Goal: Task Accomplishment & Management: Use online tool/utility

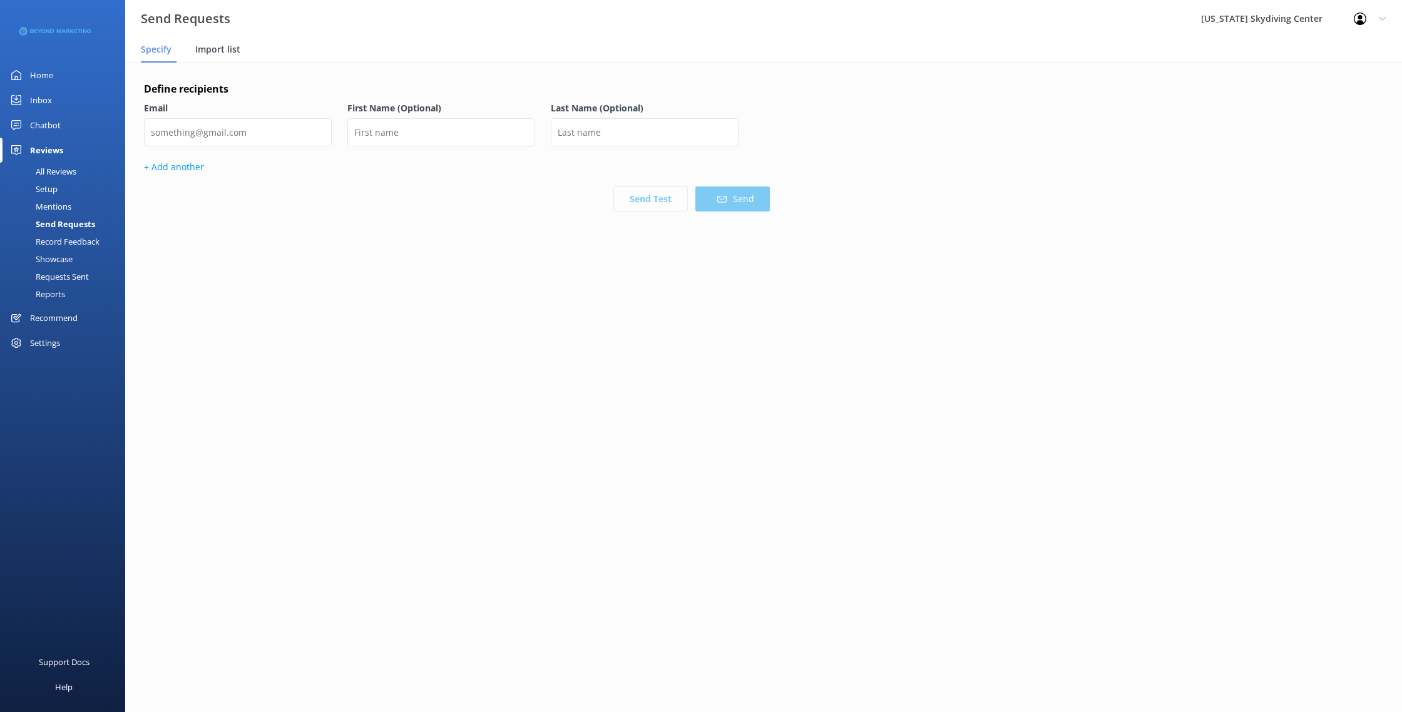
click at [203, 53] on span "Import list" at bounding box center [217, 49] width 45 height 13
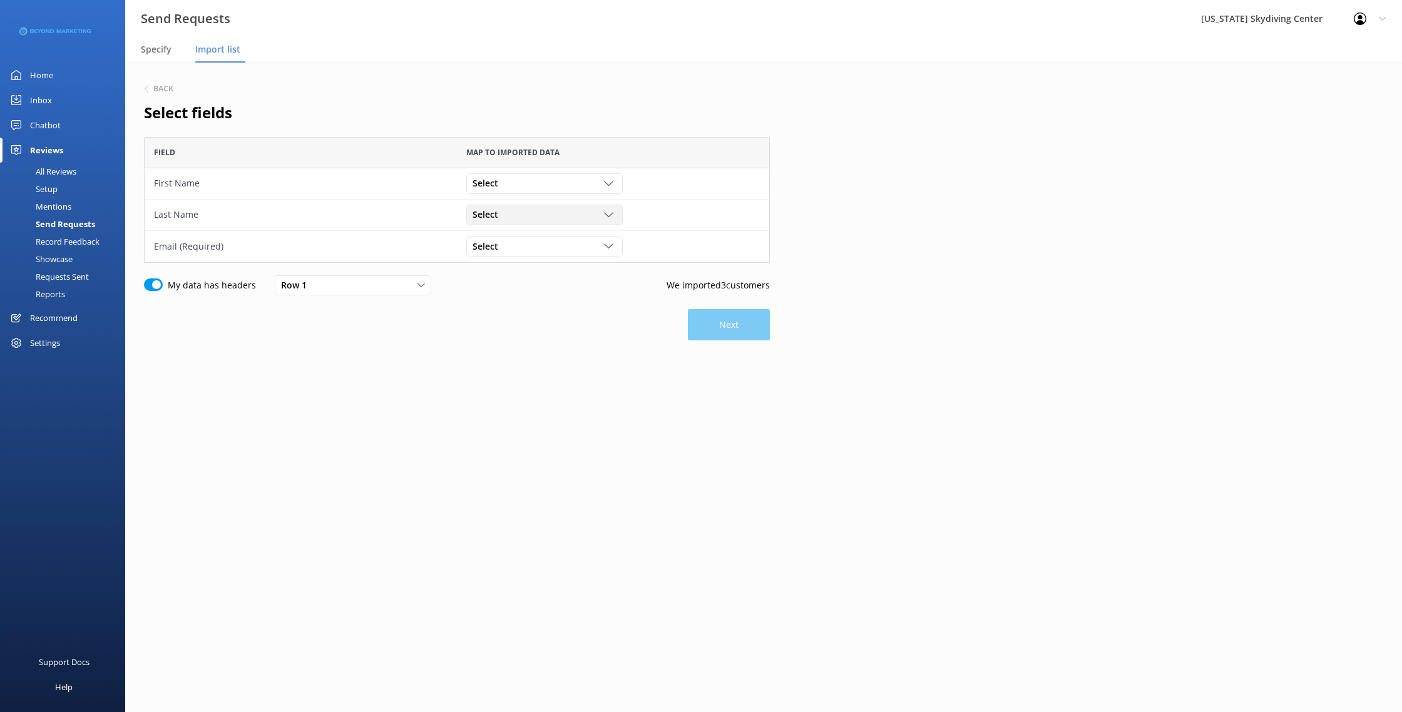
scroll to position [126, 626]
click at [550, 180] on div "Select" at bounding box center [545, 184] width 150 height 14
click at [523, 238] on link "First Name" at bounding box center [544, 234] width 155 height 25
click at [522, 213] on div "Select" at bounding box center [545, 215] width 150 height 14
click at [512, 297] on link "Last Name" at bounding box center [544, 291] width 155 height 25
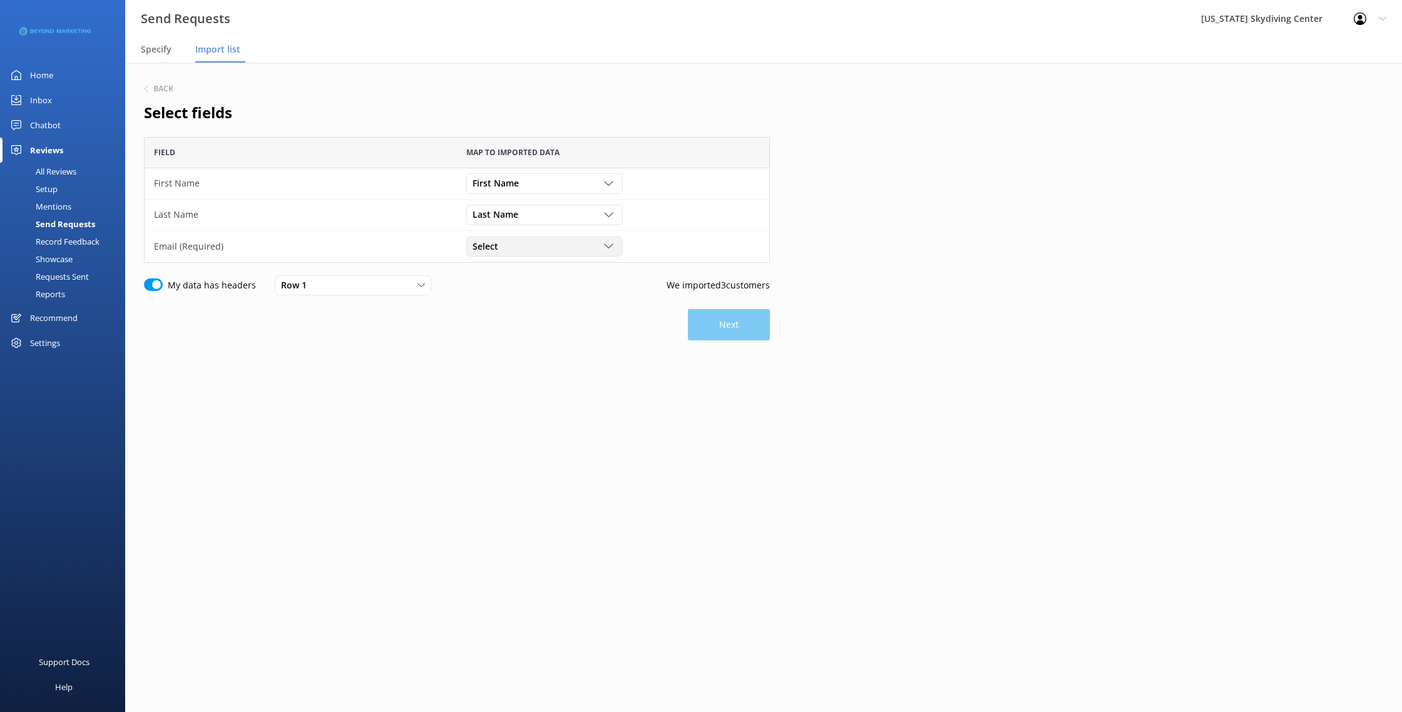
click at [518, 245] on div "Select" at bounding box center [545, 247] width 150 height 14
click at [528, 349] on link "Email" at bounding box center [544, 348] width 155 height 25
click at [721, 324] on button "Next" at bounding box center [729, 324] width 82 height 31
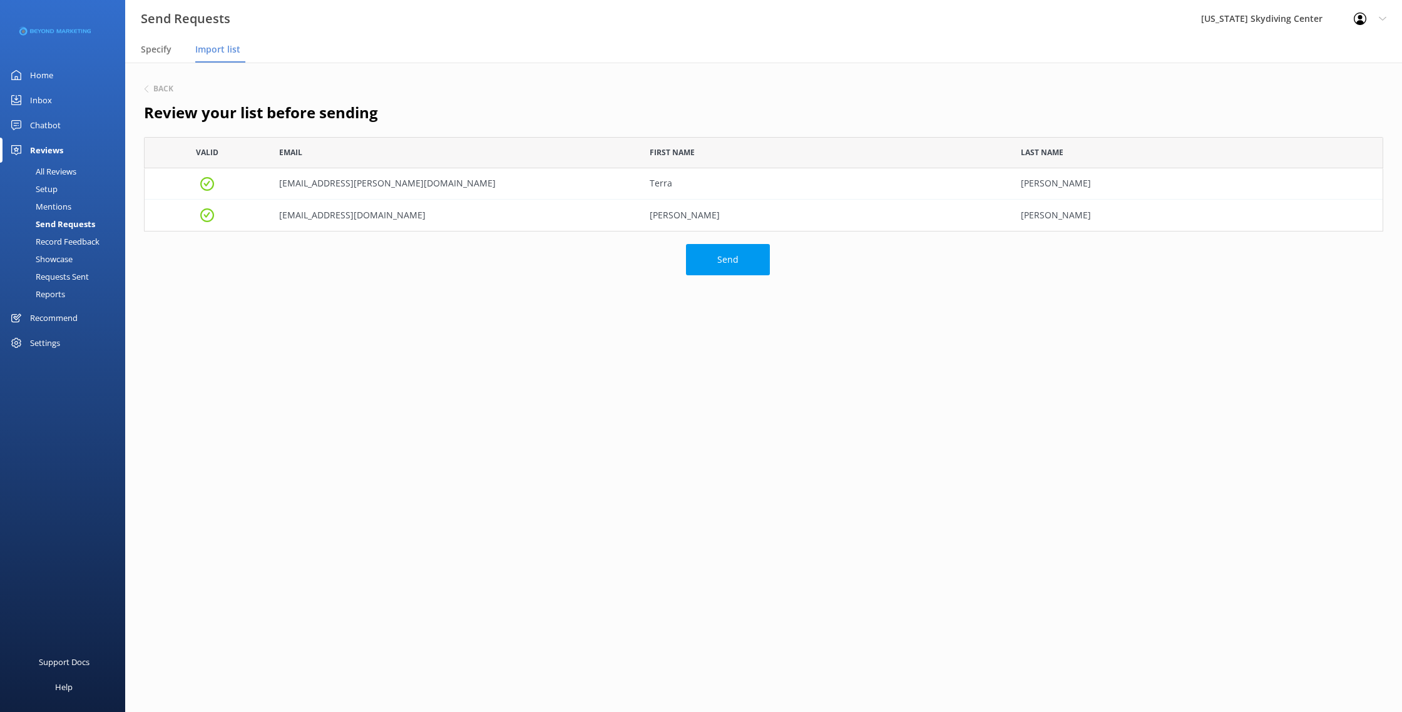
scroll to position [95, 1240]
click at [726, 260] on button "Send" at bounding box center [728, 259] width 84 height 31
